Goal: Transaction & Acquisition: Purchase product/service

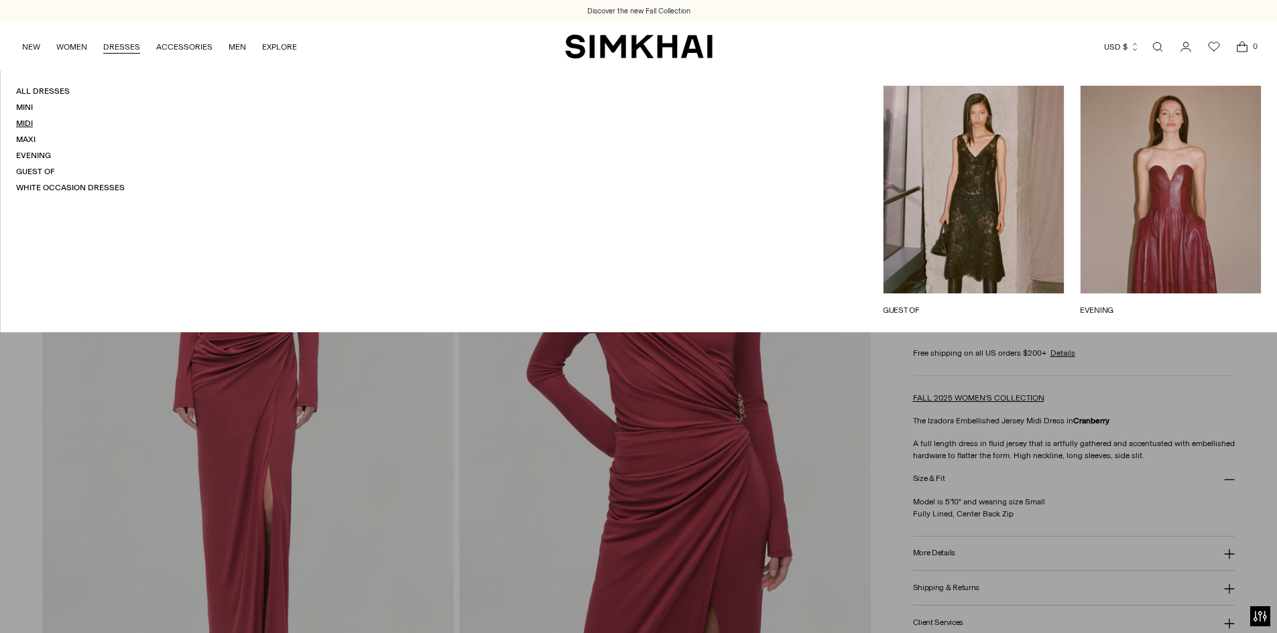
click at [28, 123] on link "Midi" at bounding box center [24, 123] width 17 height 9
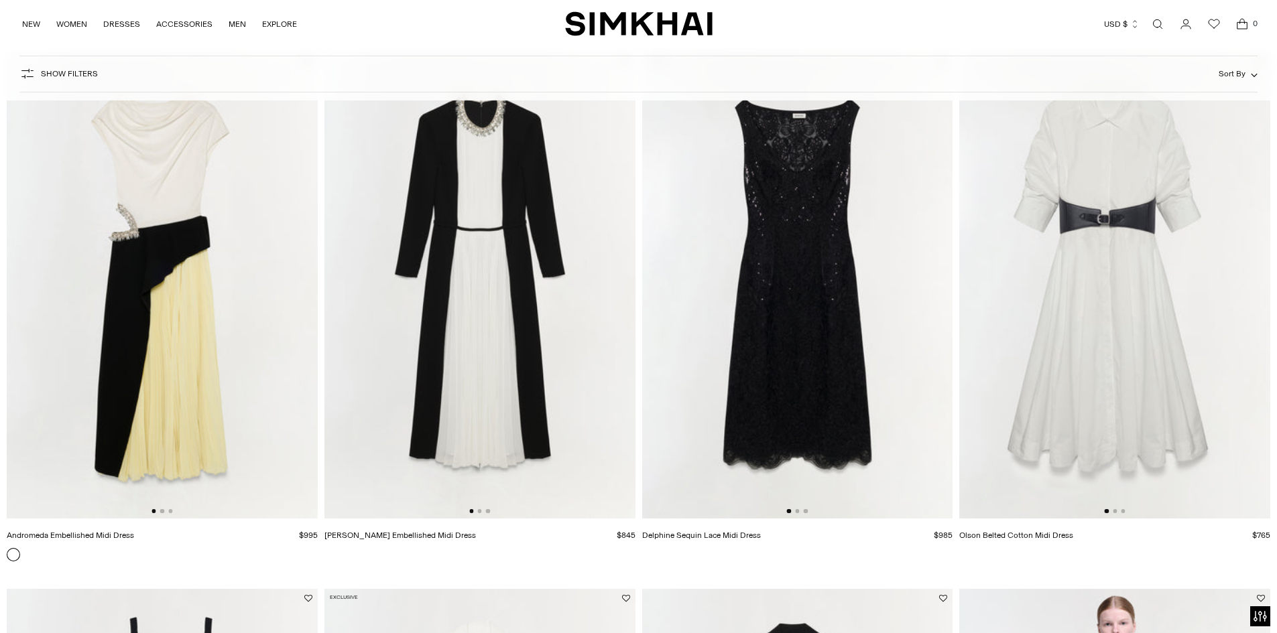
scroll to position [2279, 0]
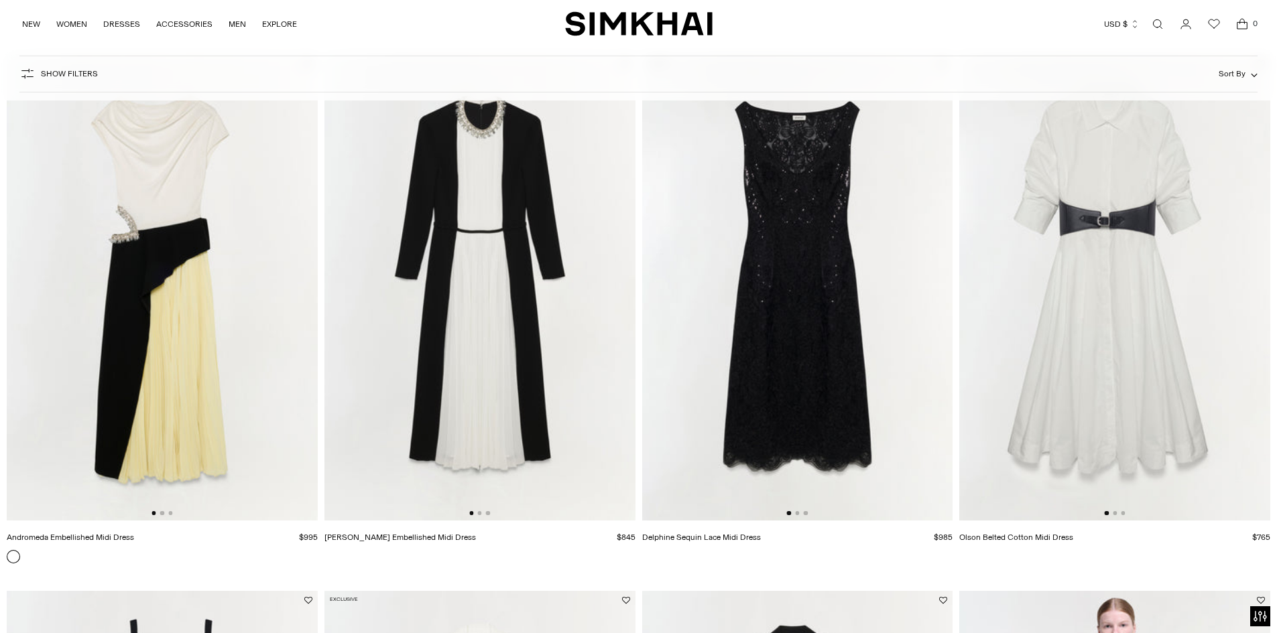
drag, startPoint x: 1092, startPoint y: 507, endPoint x: 1062, endPoint y: 537, distance: 41.7
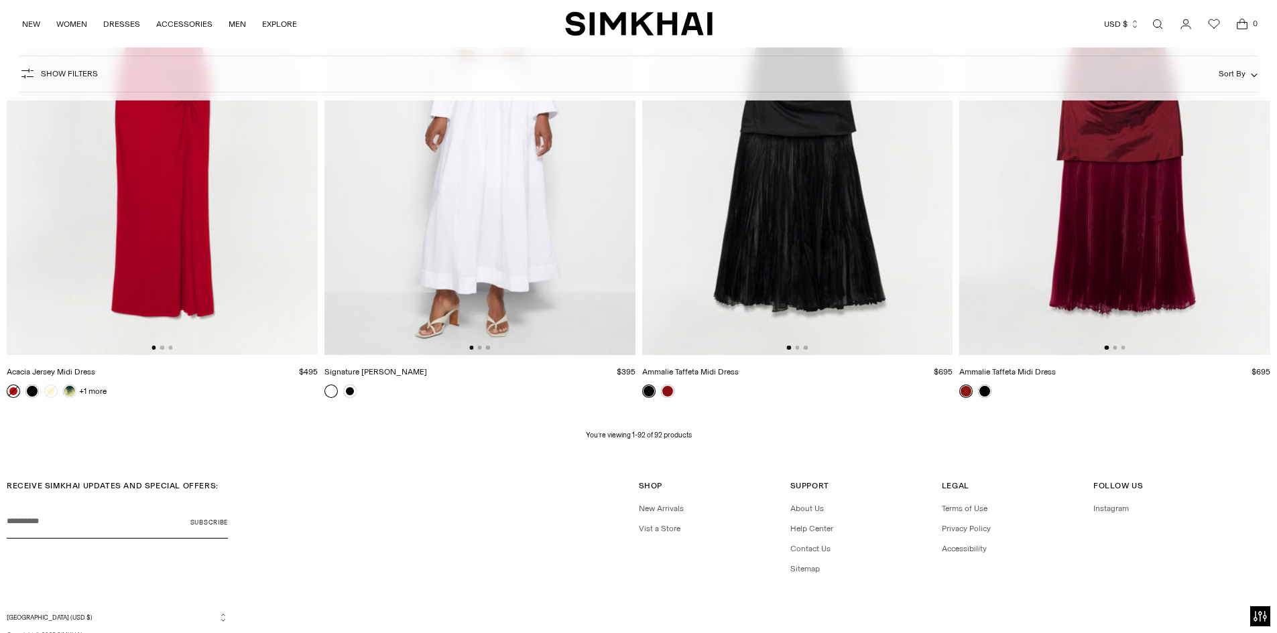
scroll to position [12125, 0]
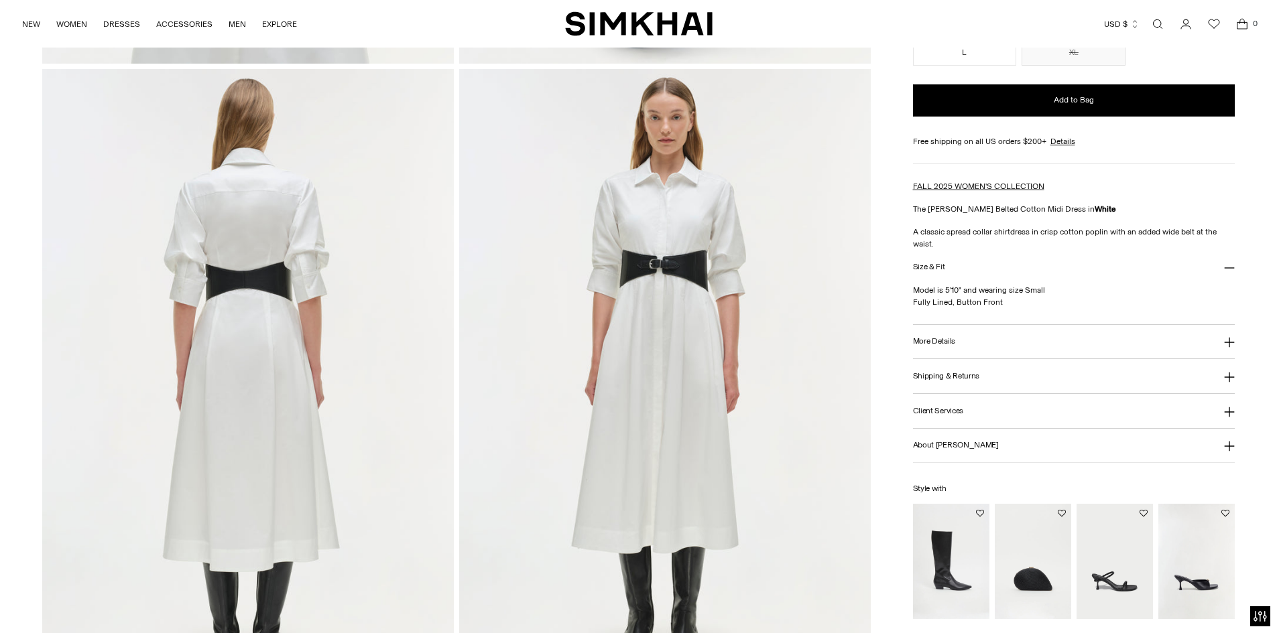
scroll to position [1273, 0]
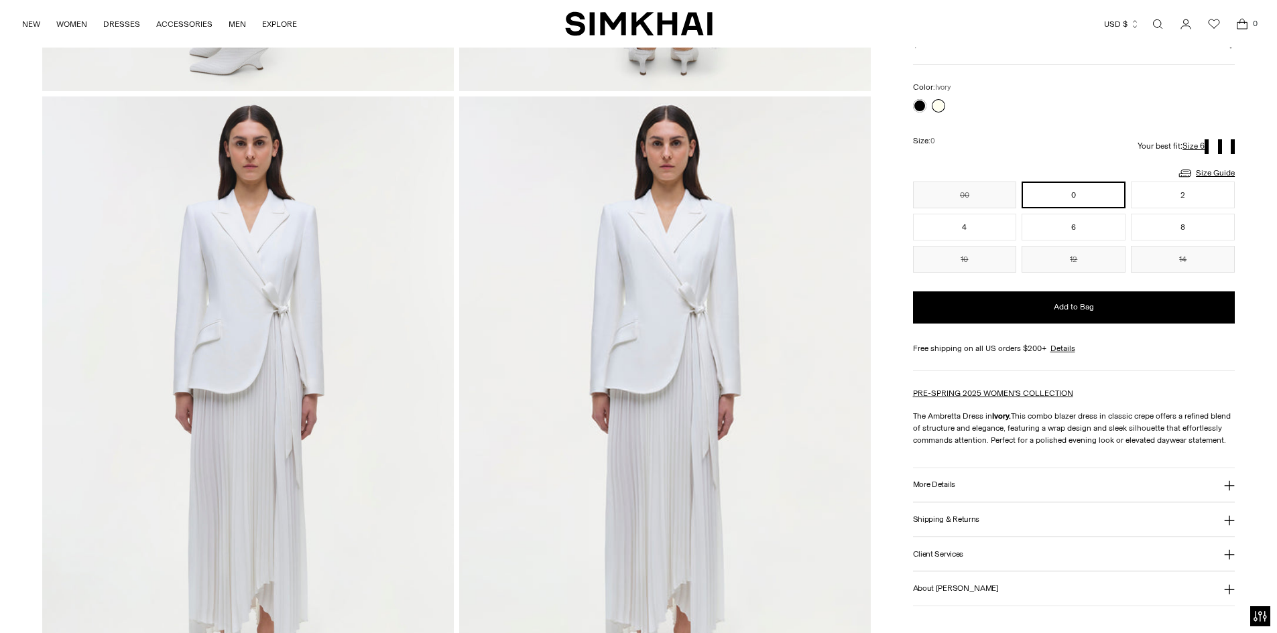
scroll to position [1273, 0]
